Goal: Task Accomplishment & Management: Manage account settings

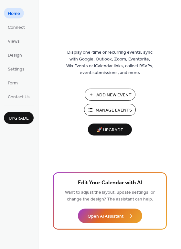
click at [108, 108] on span "Manage Events" at bounding box center [114, 110] width 36 height 7
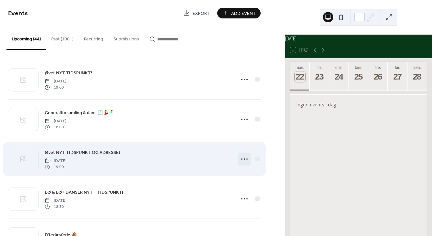
click at [244, 158] on icon at bounding box center [244, 159] width 10 height 10
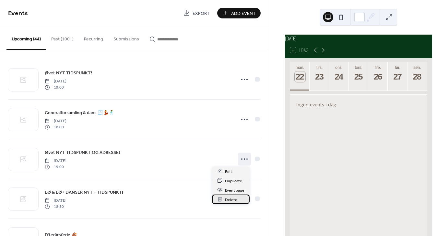
click at [228, 198] on span "Delete" at bounding box center [231, 200] width 12 height 7
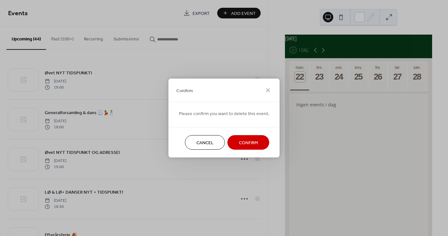
click at [245, 142] on span "Confirm" at bounding box center [248, 143] width 19 height 7
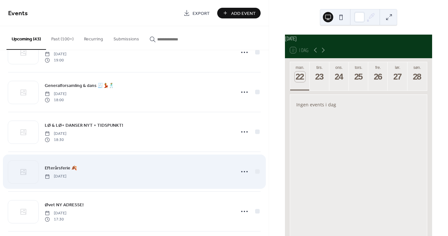
scroll to position [32, 0]
